Goal: Find specific page/section: Find specific page/section

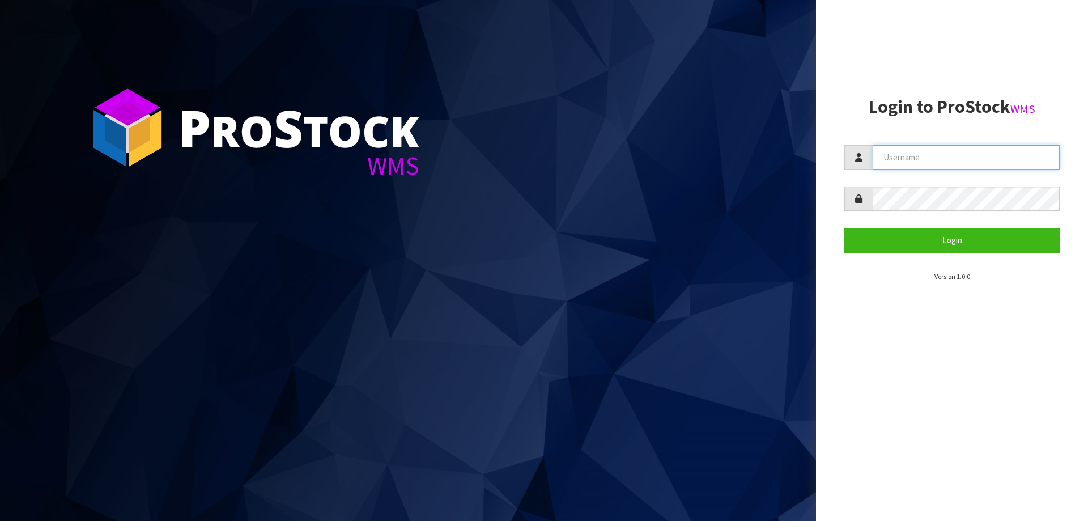
drag, startPoint x: 920, startPoint y: 160, endPoint x: 836, endPoint y: 137, distance: 87.7
click at [920, 160] on input "text" at bounding box center [965, 157] width 187 height 24
paste input "[EMAIL_ADDRESS][DOMAIN_NAME]"
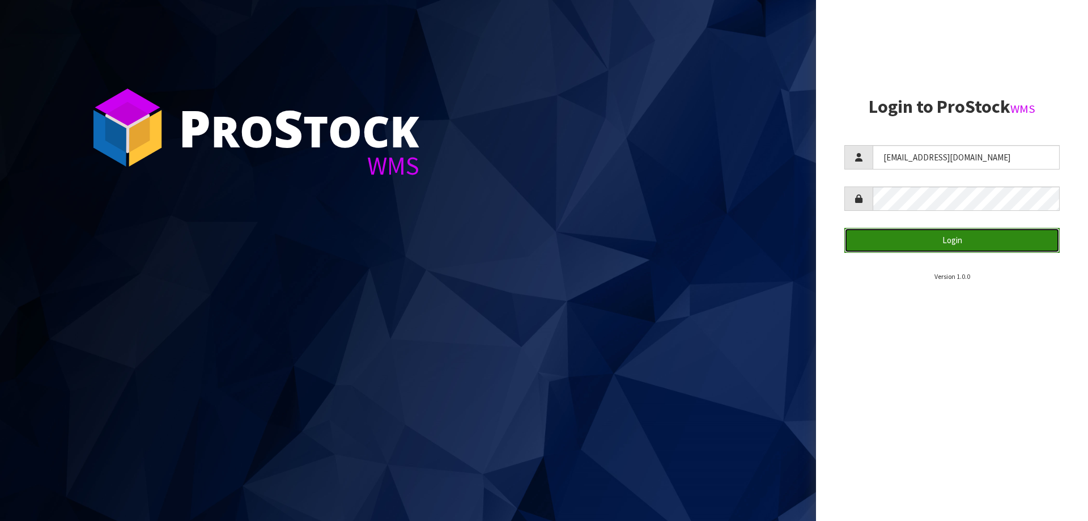
click at [936, 241] on button "Login" at bounding box center [951, 240] width 215 height 24
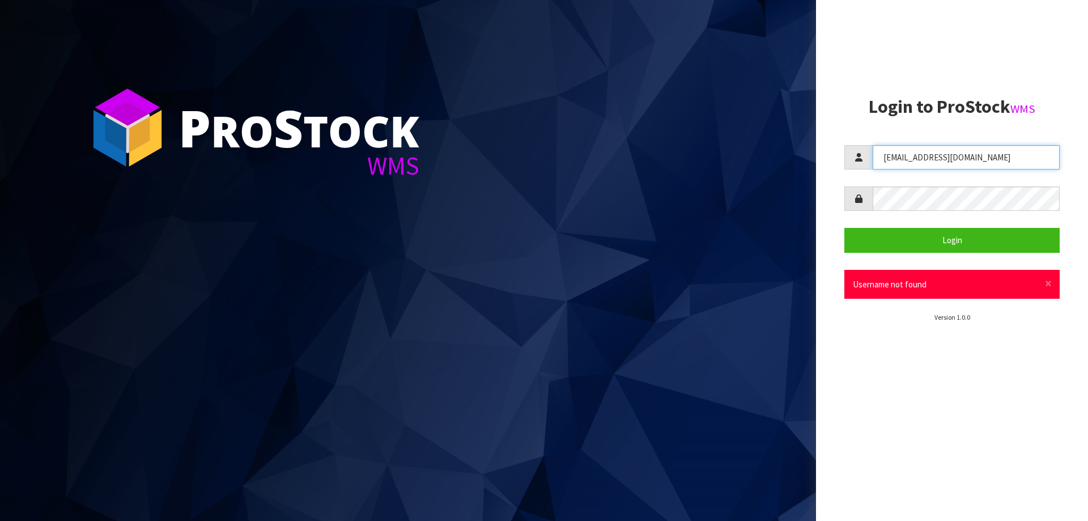
drag, startPoint x: 1002, startPoint y: 157, endPoint x: 586, endPoint y: 112, distance: 418.8
click at [652, 116] on div "P ro S tock WMS Login to ProStock WMS [EMAIL_ADDRESS][DOMAIN_NAME] Login × Clos…" at bounding box center [544, 260] width 1088 height 521
paste input "KitchenAid"
type input "KitchenAid"
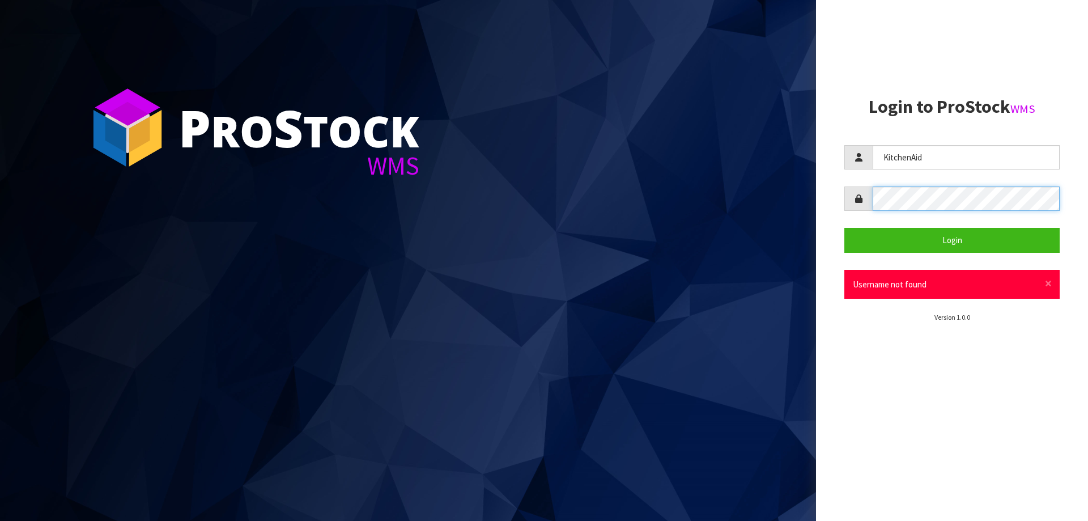
click at [668, 158] on div "P ro S tock WMS Login to ProStock WMS [GEOGRAPHIC_DATA] Login × Close Username …" at bounding box center [544, 260] width 1088 height 521
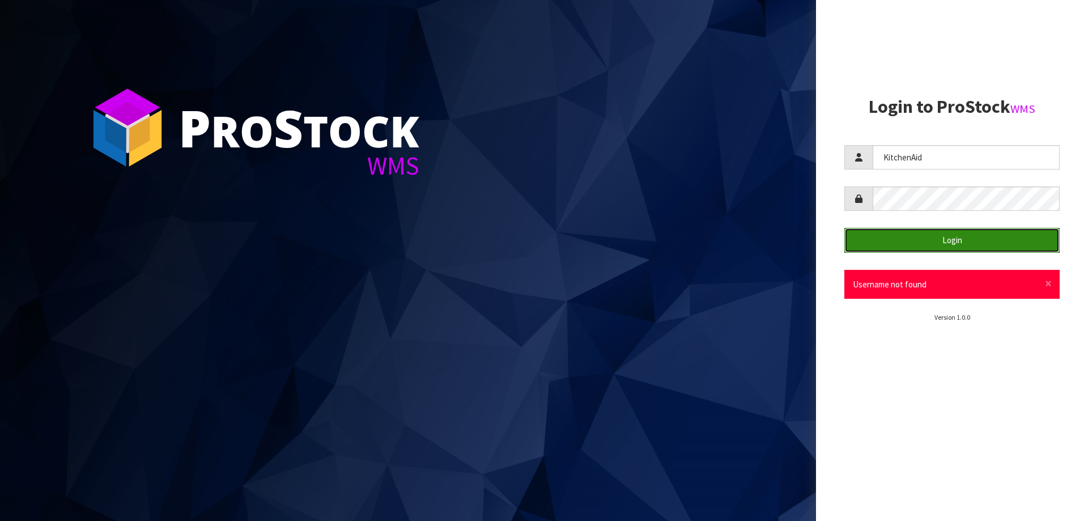
click at [1038, 236] on button "Login" at bounding box center [951, 240] width 215 height 24
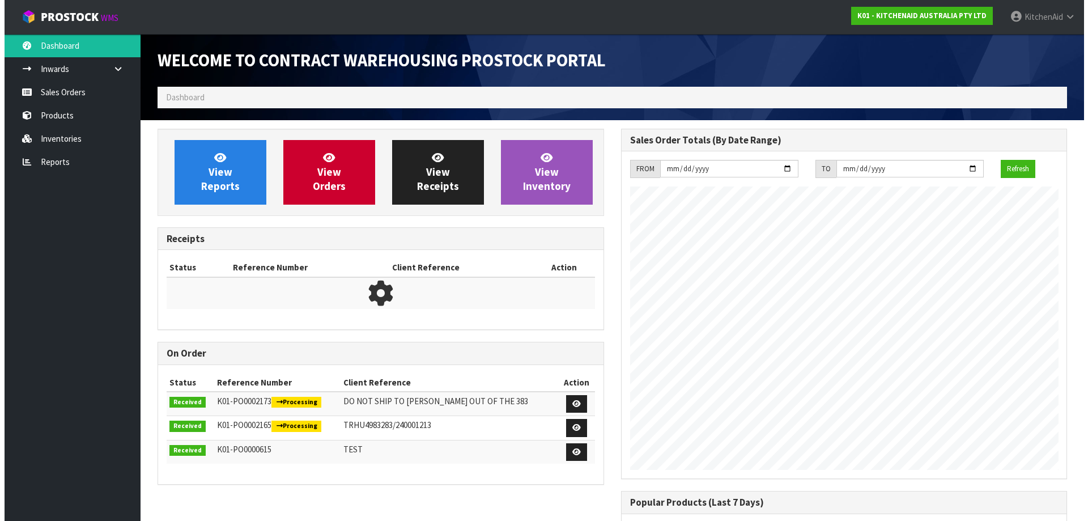
scroll to position [628, 463]
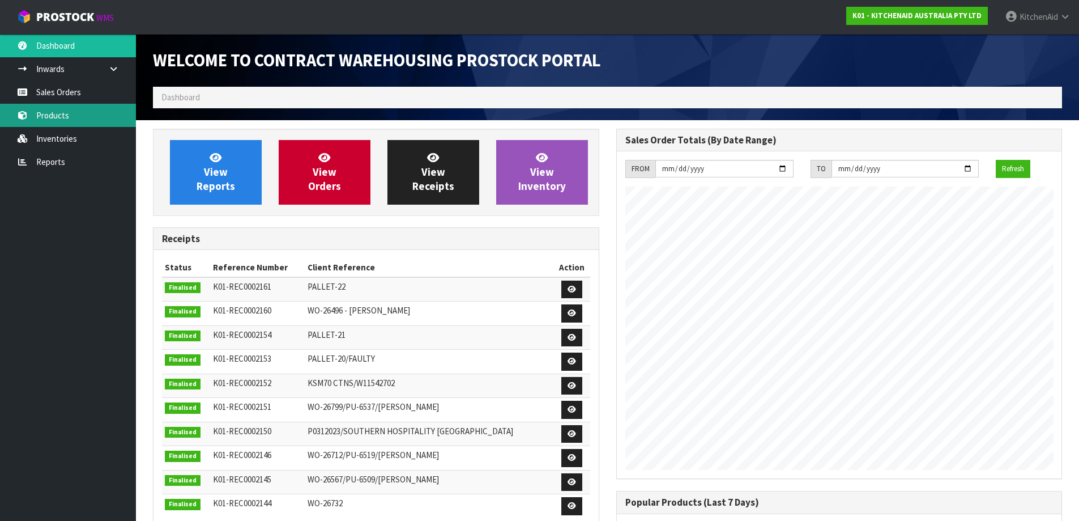
click at [52, 117] on link "Products" at bounding box center [68, 115] width 136 height 23
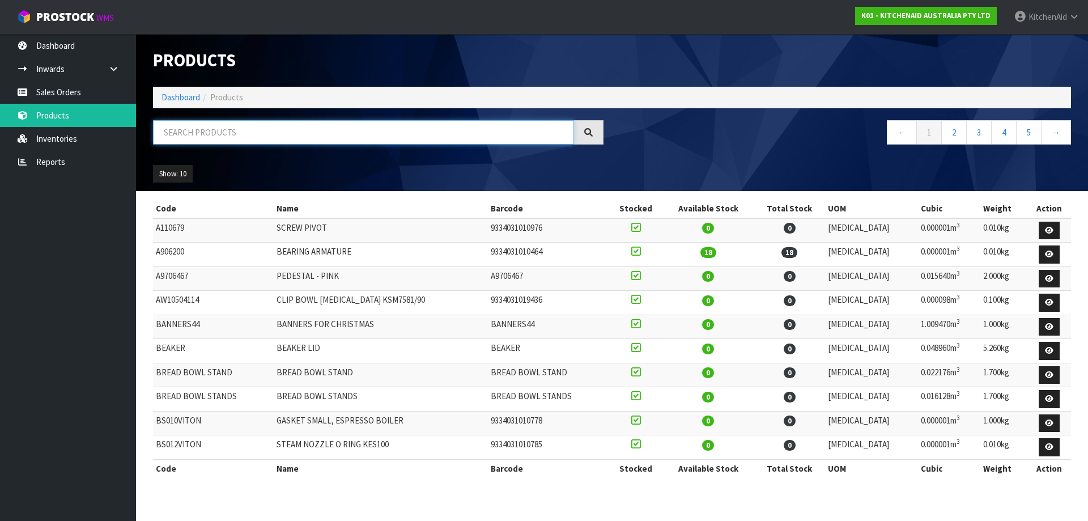
click at [281, 131] on input "text" at bounding box center [363, 132] width 421 height 24
paste input "5KSM195PSAPT"
type input "5KSM195PSAPT"
